Goal: Book appointment/travel/reservation

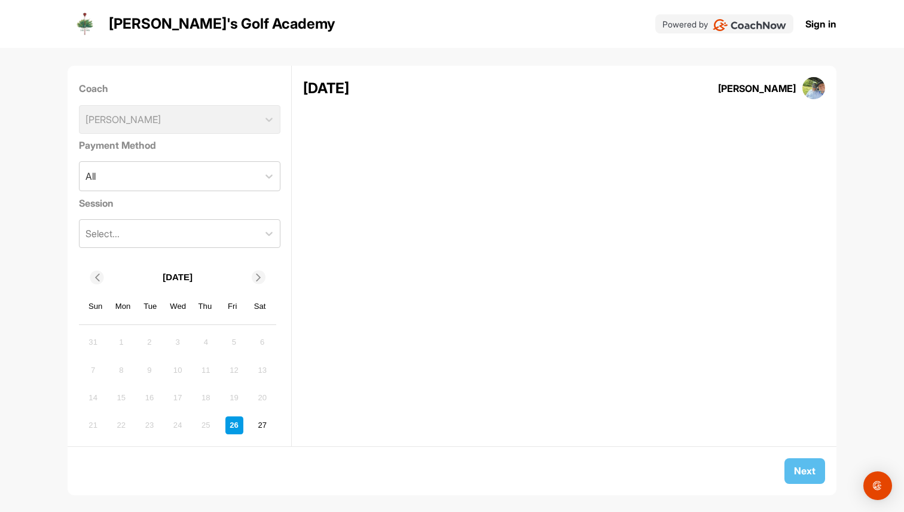
click at [260, 280] on icon at bounding box center [259, 278] width 8 height 8
click at [209, 371] on div "9" at bounding box center [206, 370] width 18 height 18
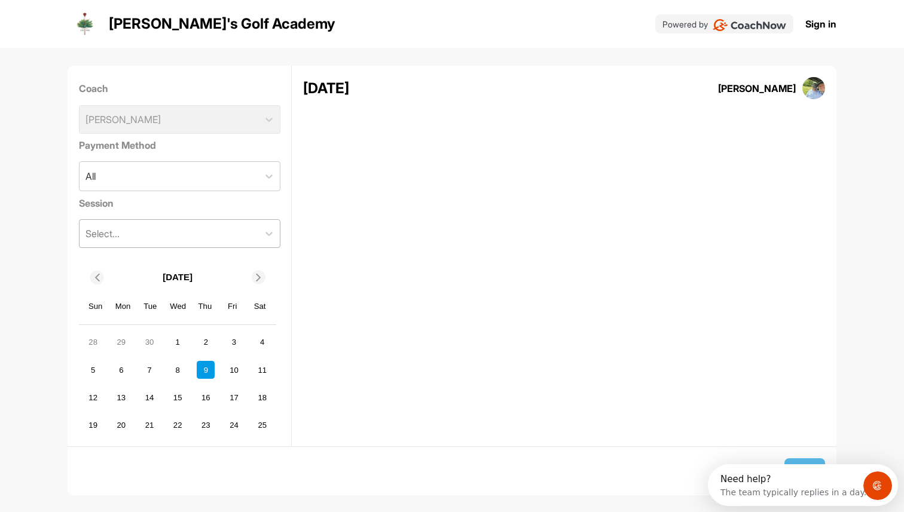
click at [209, 226] on div "Select..." at bounding box center [168, 233] width 179 height 27
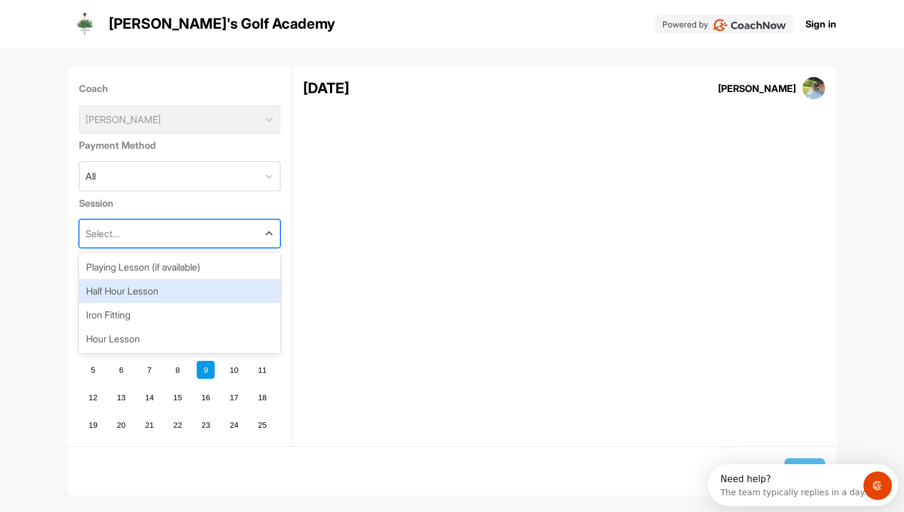
click at [181, 284] on div "Half Hour Lesson" at bounding box center [179, 291] width 201 height 24
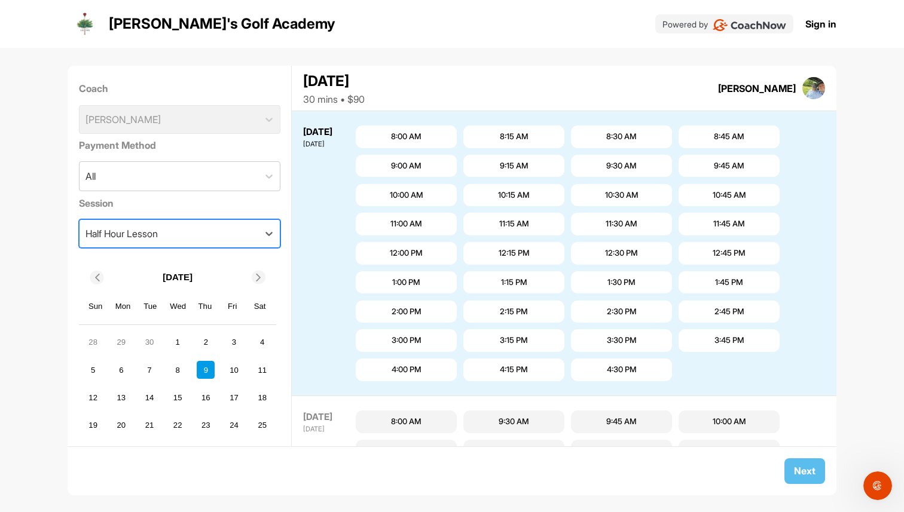
click at [180, 237] on div "Half Hour Lesson" at bounding box center [168, 233] width 179 height 27
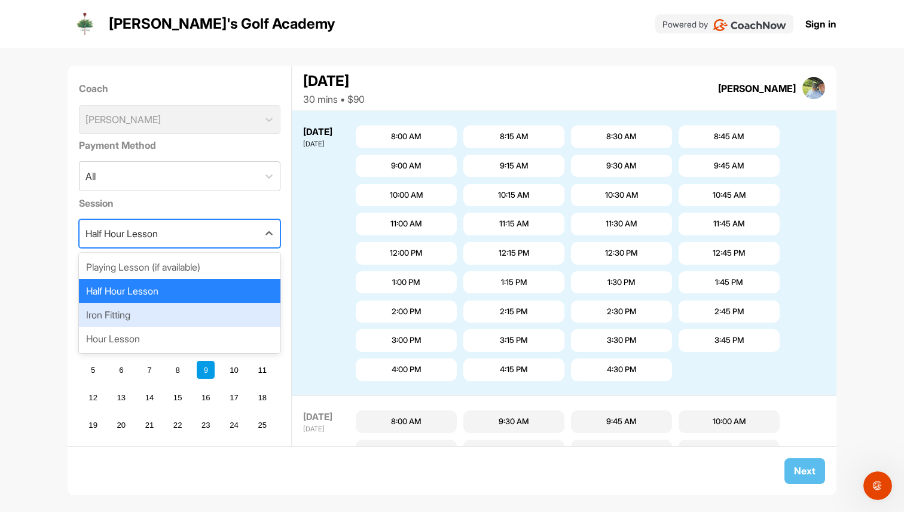
click at [163, 311] on div "Iron Fitting" at bounding box center [179, 315] width 201 height 24
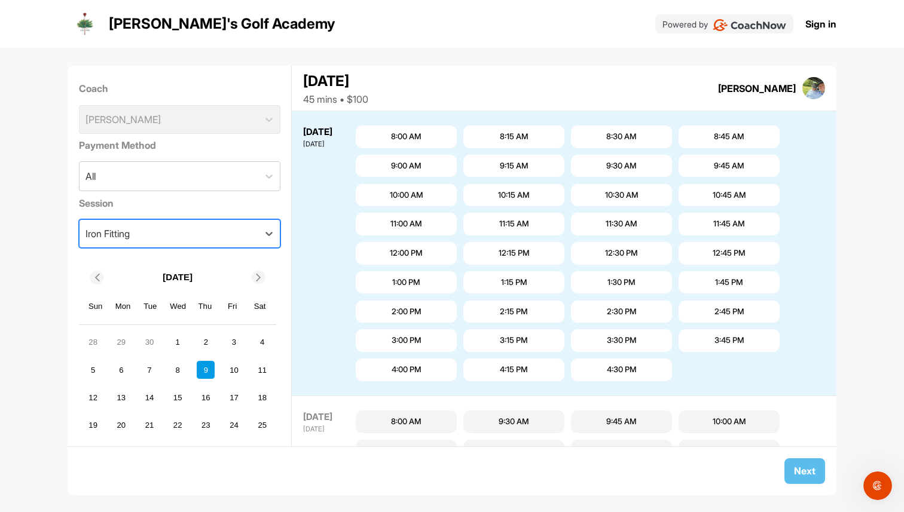
scroll to position [1409, 0]
click at [528, 166] on div "9:15 AM" at bounding box center [514, 166] width 29 height 12
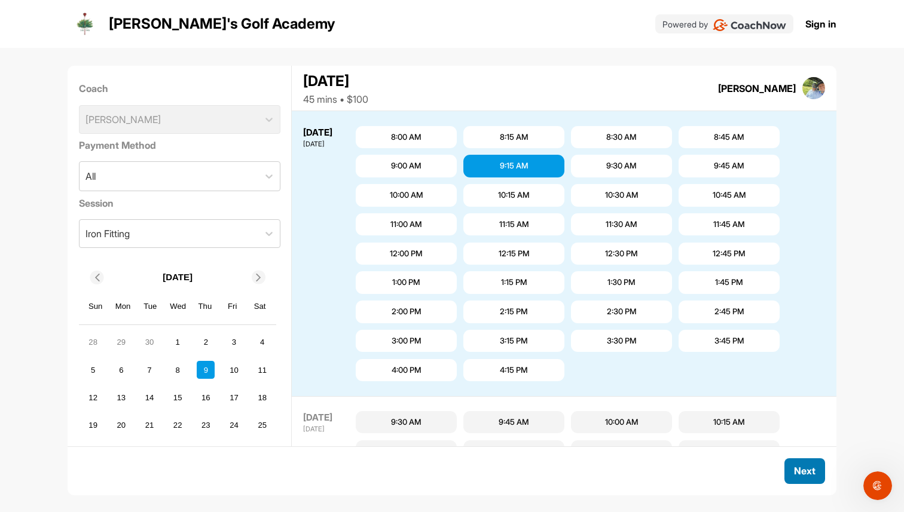
click at [806, 465] on span "Next" at bounding box center [805, 471] width 22 height 12
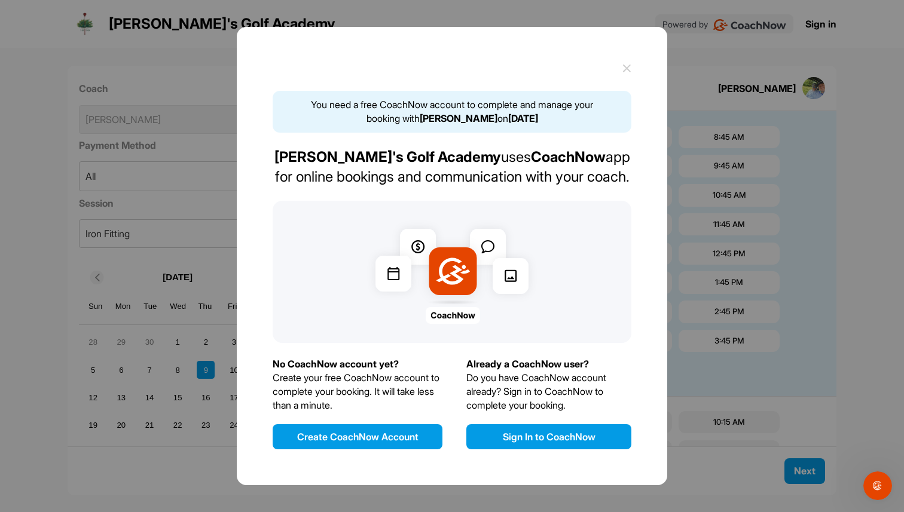
click at [541, 434] on button "Sign In to CoachNow" at bounding box center [548, 436] width 165 height 25
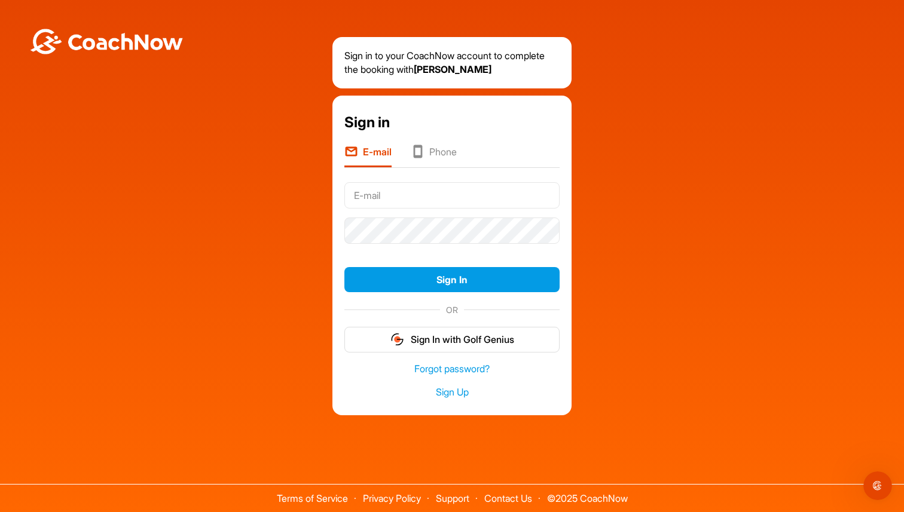
type input "[PERSON_NAME][EMAIL_ADDRESS][DOMAIN_NAME]"
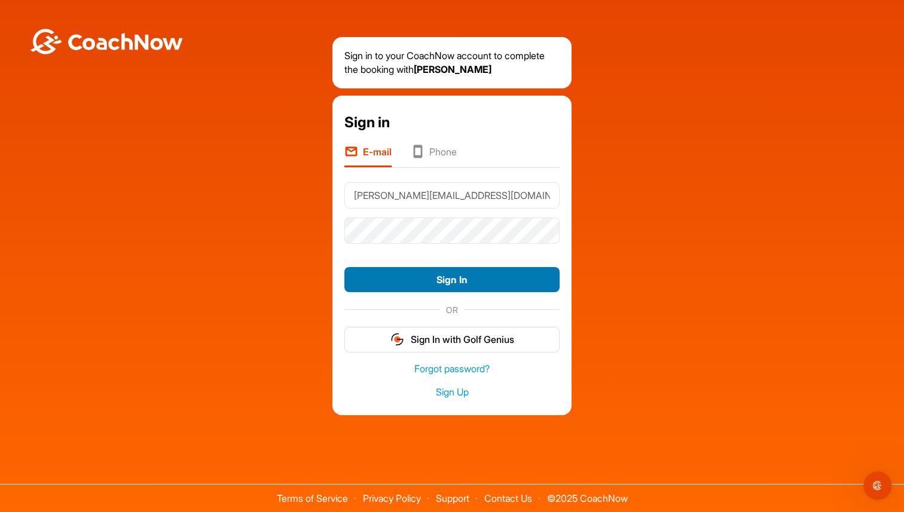
click at [477, 283] on button "Sign In" at bounding box center [451, 280] width 215 height 26
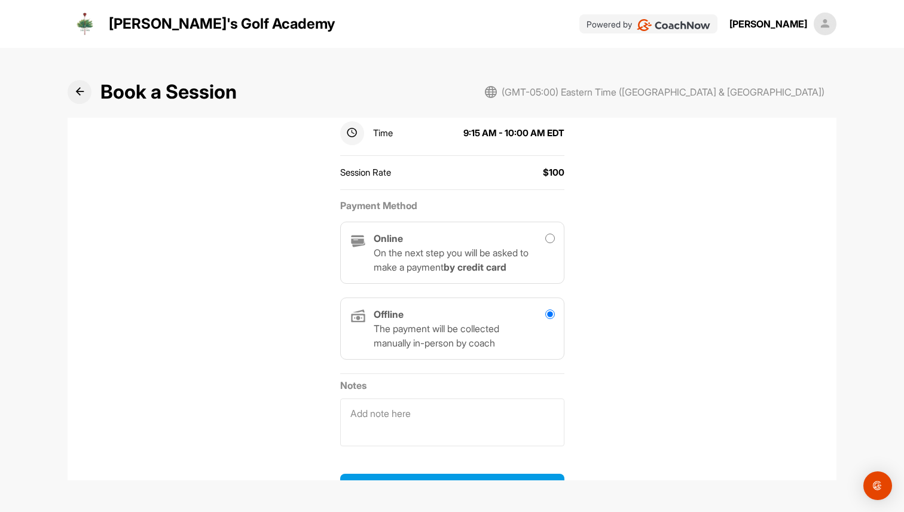
scroll to position [255, 0]
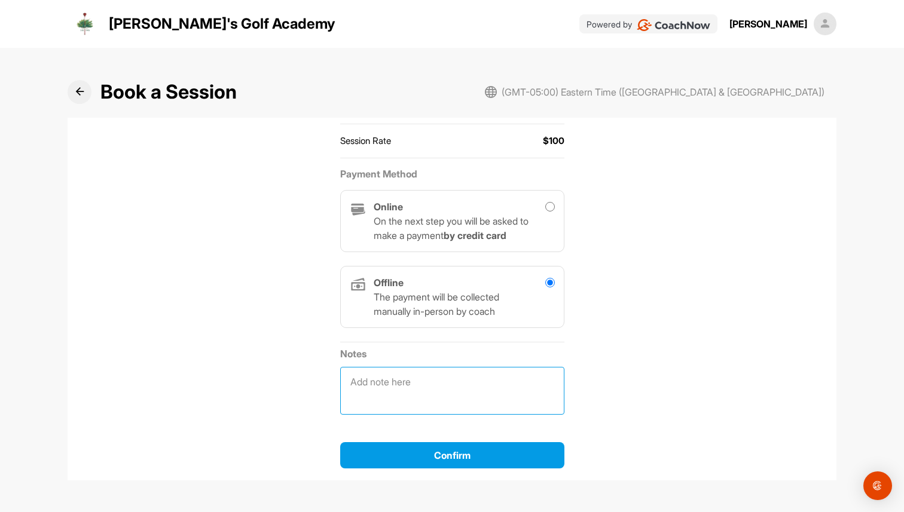
click at [414, 376] on textarea at bounding box center [452, 391] width 224 height 48
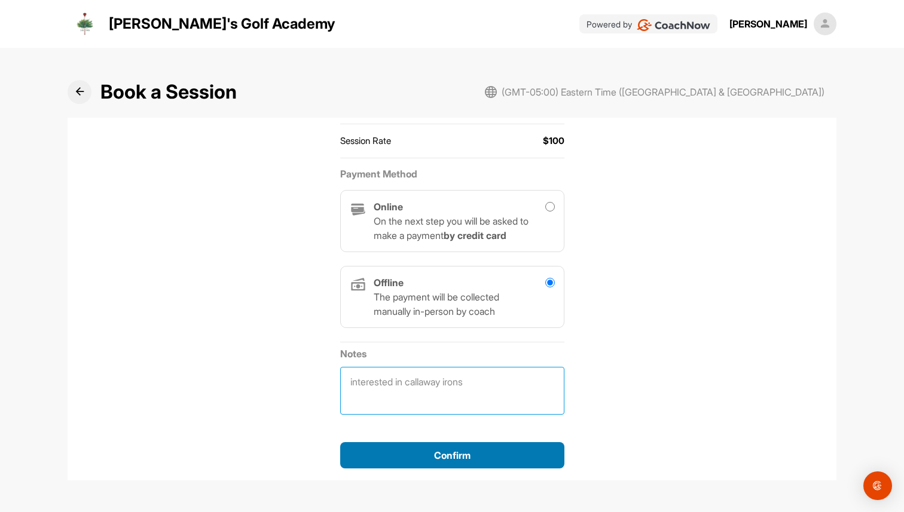
type textarea "interested in callaway irons"
click at [464, 458] on span "Confirm" at bounding box center [452, 455] width 36 height 12
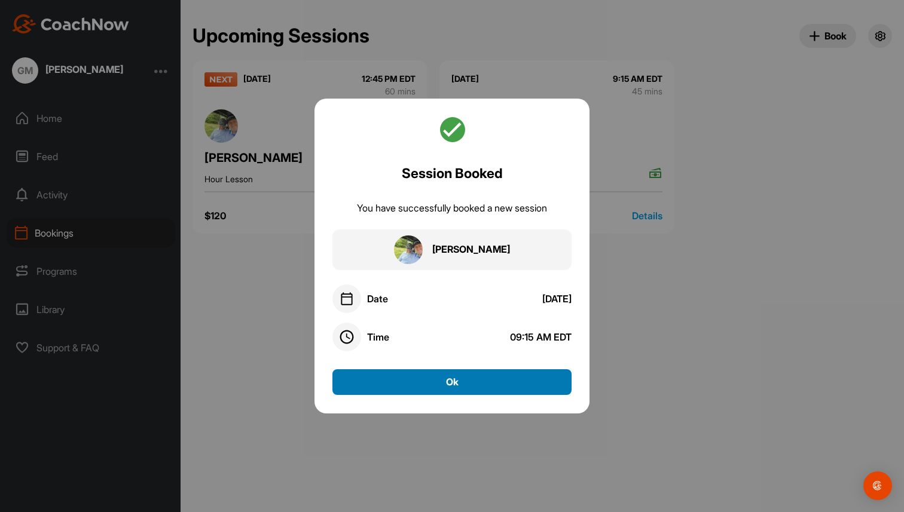
click at [476, 384] on button "Ok" at bounding box center [451, 382] width 239 height 26
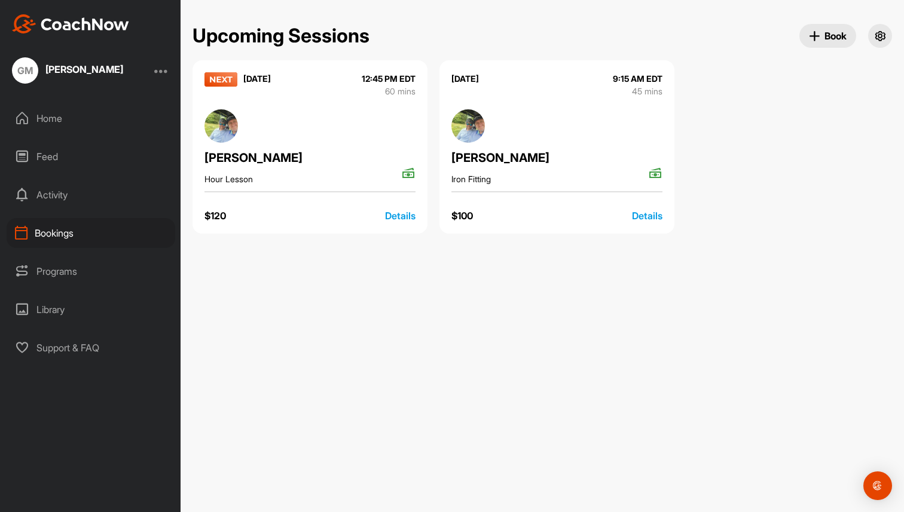
click at [640, 216] on div "Details" at bounding box center [647, 216] width 30 height 14
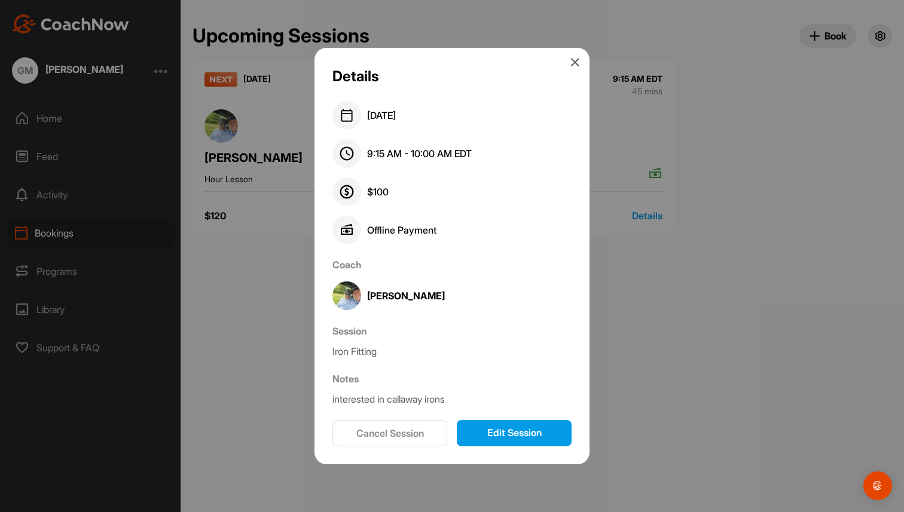
click at [394, 435] on button "Cancel Session" at bounding box center [389, 433] width 115 height 26
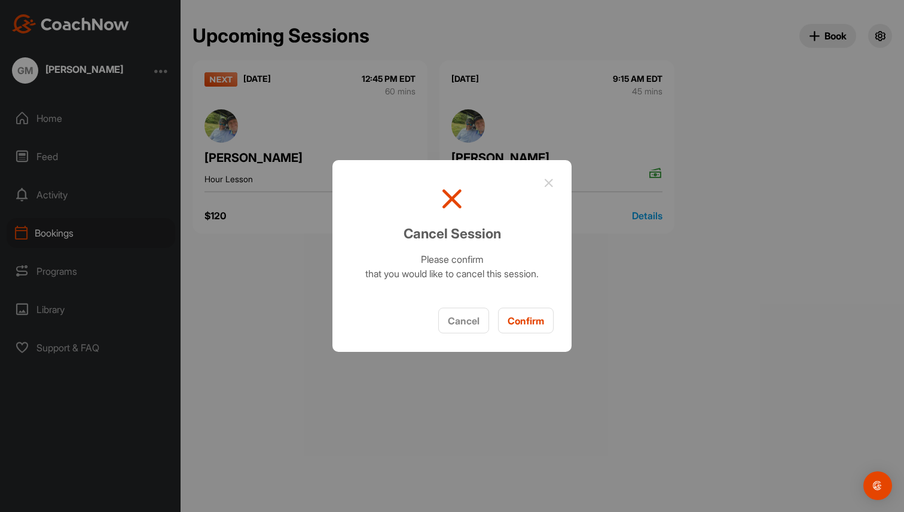
click at [529, 324] on button "Confirm" at bounding box center [526, 321] width 56 height 26
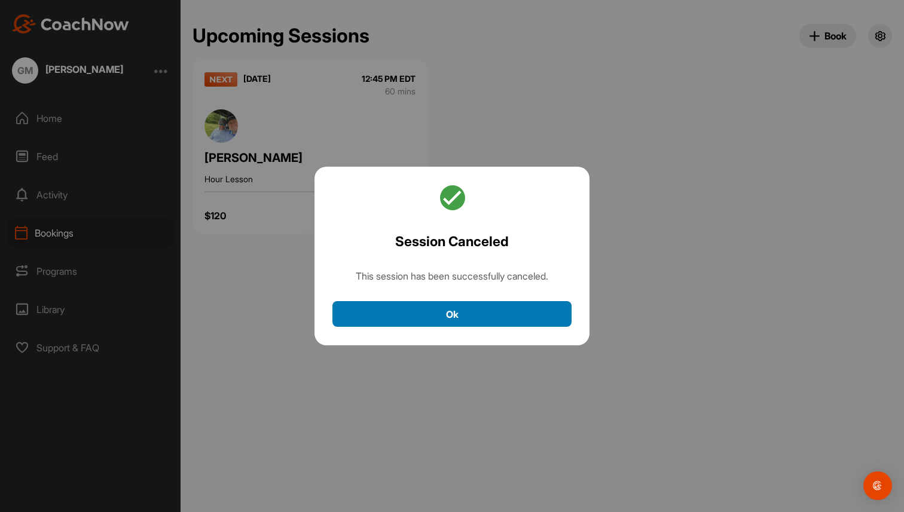
click at [529, 324] on button "Ok" at bounding box center [451, 314] width 239 height 26
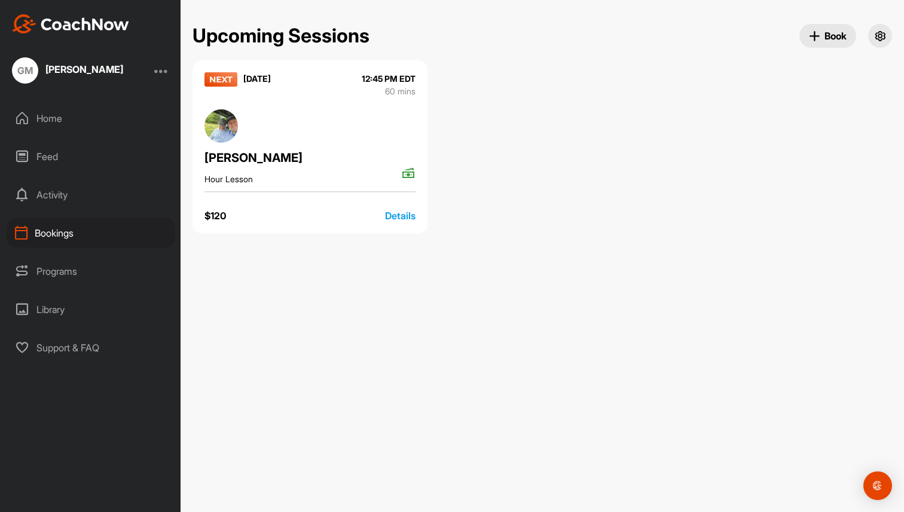
click at [54, 274] on div "Programs" at bounding box center [91, 271] width 169 height 30
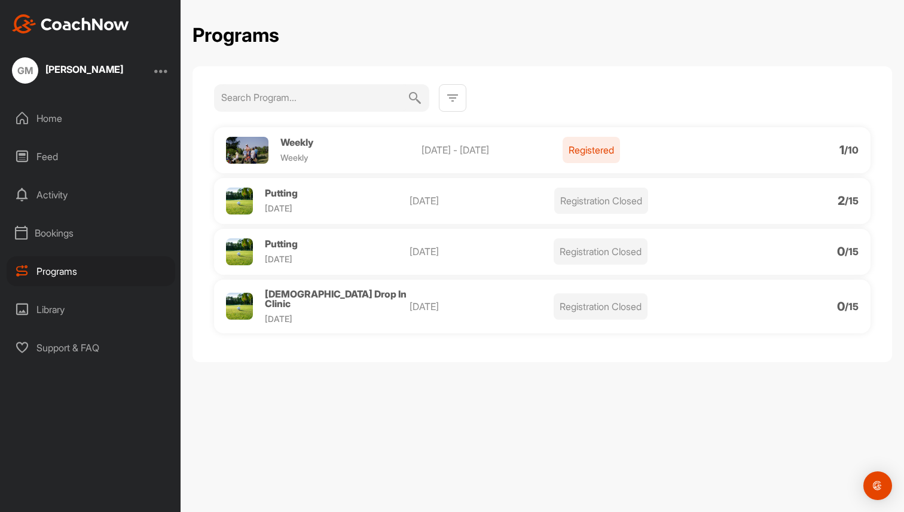
click at [285, 189] on span "Putting" at bounding box center [281, 193] width 33 height 12
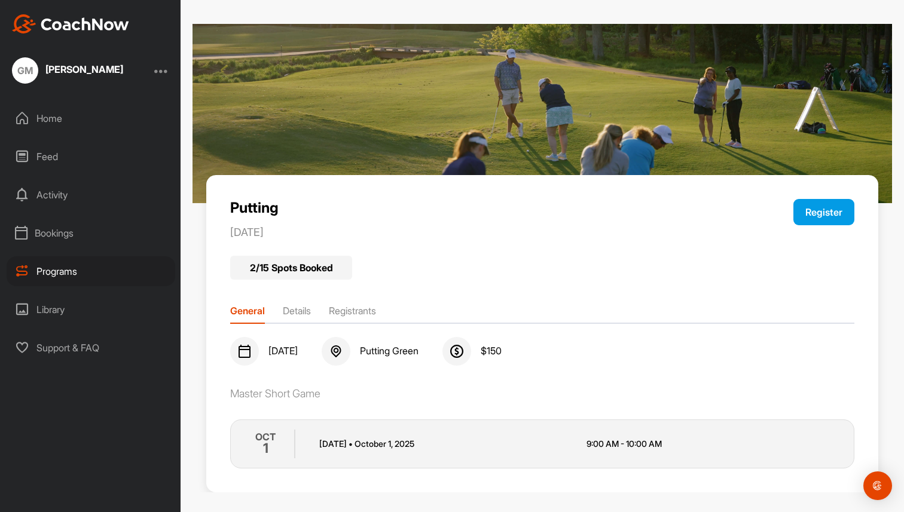
click at [302, 304] on li "Details" at bounding box center [297, 313] width 28 height 19
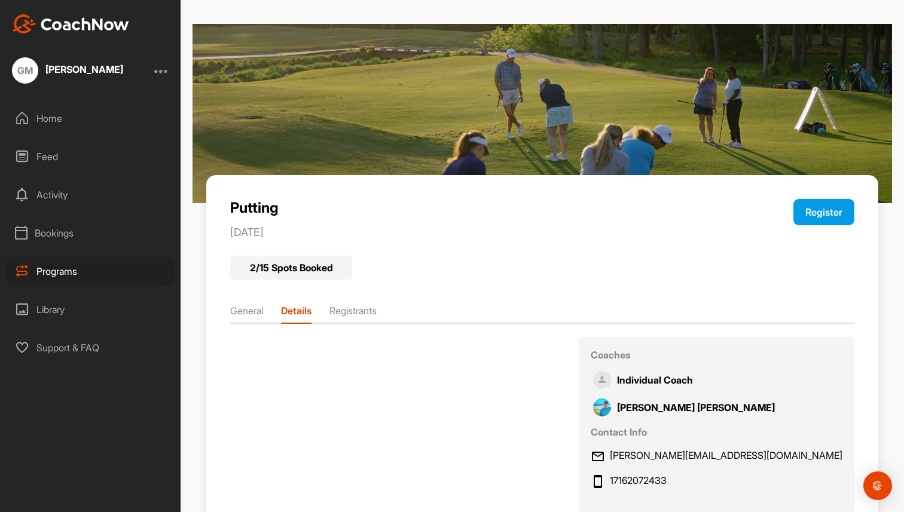
click at [374, 311] on li "Registrants" at bounding box center [352, 313] width 47 height 19
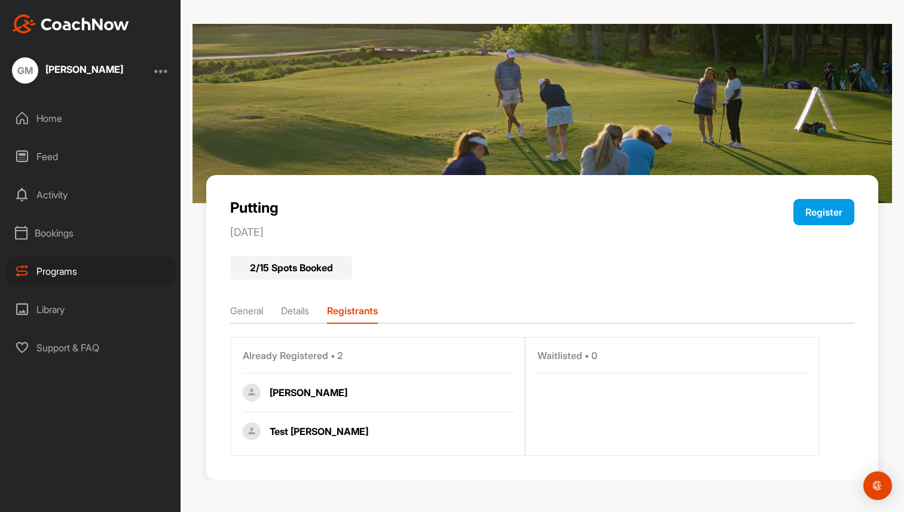
click at [816, 206] on button "Register" at bounding box center [823, 212] width 61 height 26
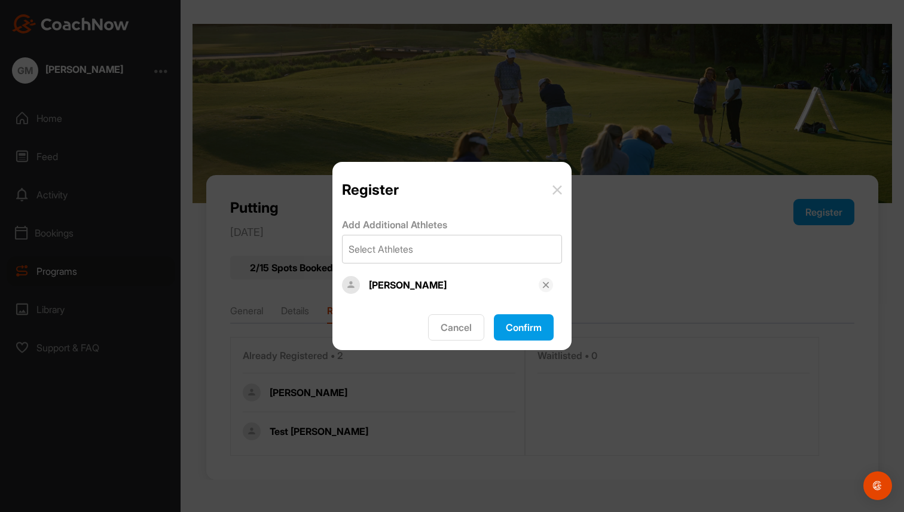
click at [516, 324] on button "Confirm" at bounding box center [524, 327] width 60 height 26
click at [450, 321] on button "Cancel" at bounding box center [453, 327] width 56 height 26
